Goal: Find specific page/section: Find specific page/section

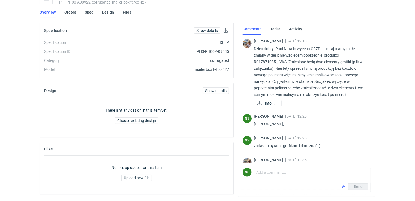
scroll to position [83, 0]
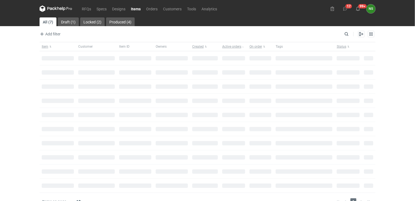
click at [62, 10] on icon at bounding box center [56, 8] width 33 height 7
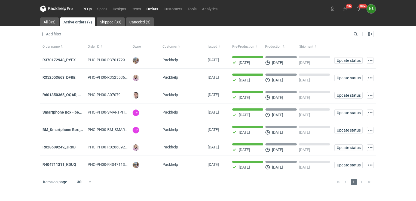
click at [90, 9] on link "RFQs" at bounding box center [87, 8] width 15 height 7
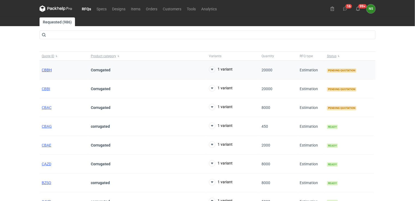
click at [45, 70] on span "CBBH" at bounding box center [47, 70] width 10 height 4
